Goal: Task Accomplishment & Management: Complete application form

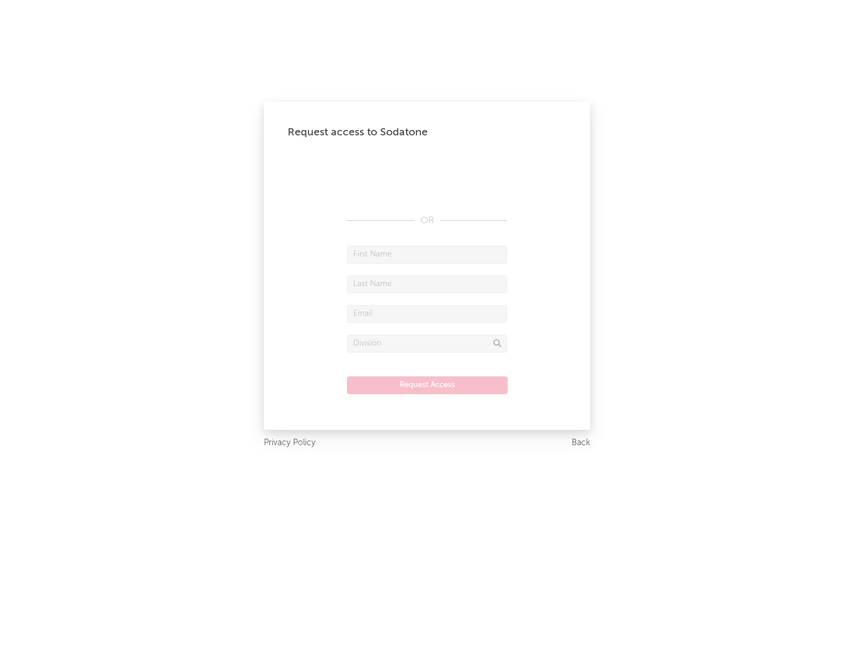
click at [427, 254] on input "text" at bounding box center [427, 255] width 160 height 18
type input "[PERSON_NAME]"
click at [427, 284] on input "text" at bounding box center [427, 284] width 160 height 18
type input "[PERSON_NAME]"
click at [427, 313] on input "text" at bounding box center [427, 314] width 160 height 18
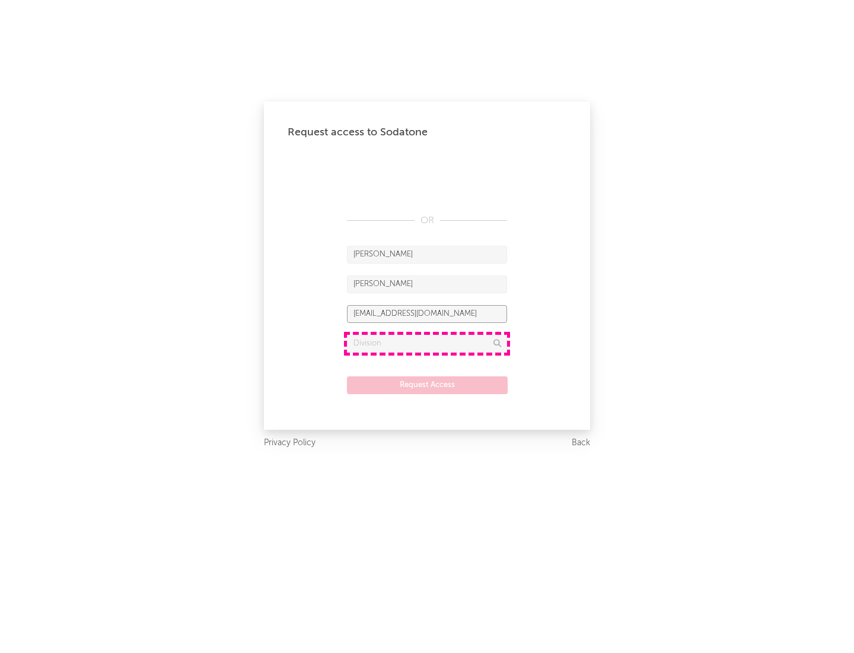
type input "[EMAIL_ADDRESS][DOMAIN_NAME]"
click at [427, 343] on input "text" at bounding box center [427, 344] width 160 height 18
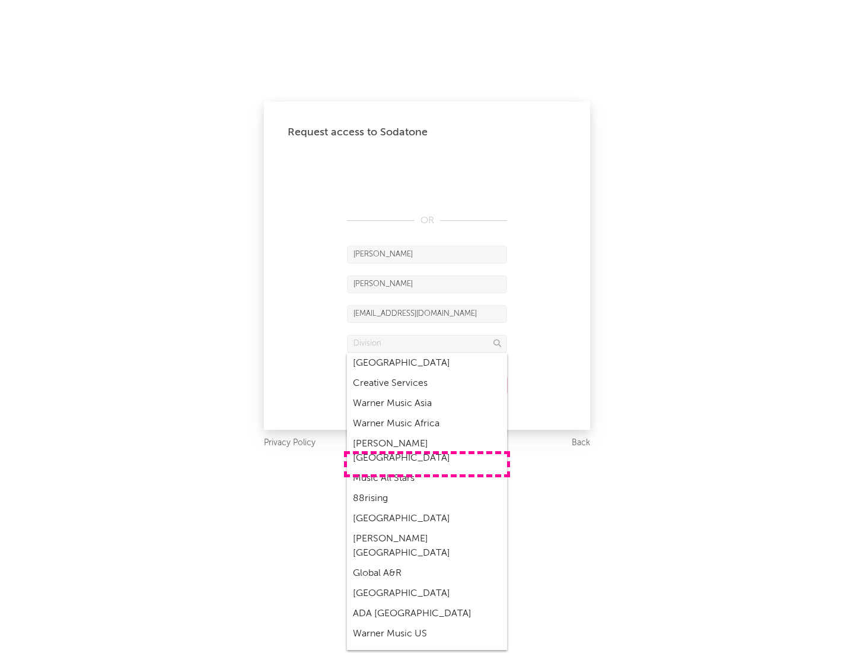
click at [427, 468] on div "Music All Stars" at bounding box center [427, 478] width 160 height 20
type input "Music All Stars"
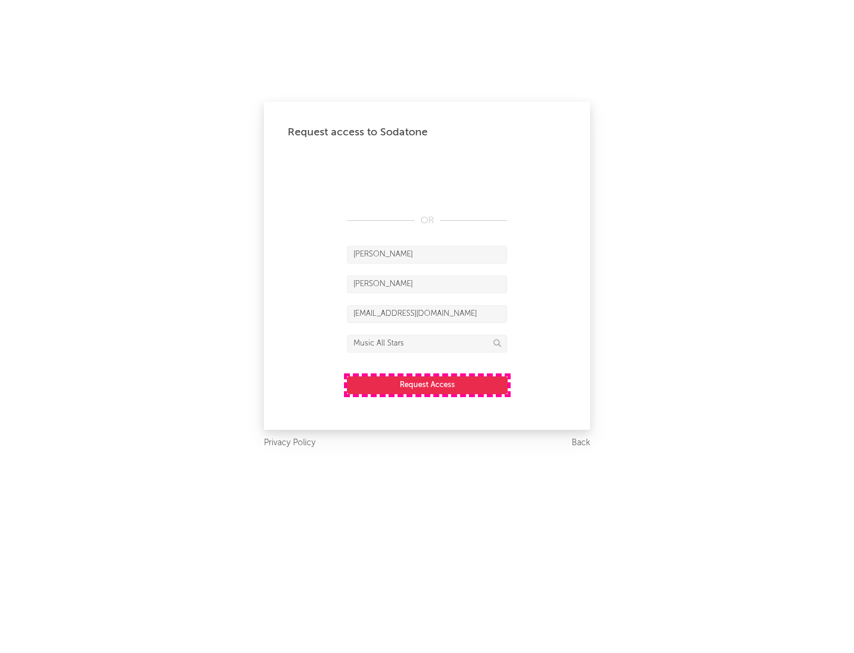
click at [427, 384] on button "Request Access" at bounding box center [427, 385] width 161 height 18
